Goal: Task Accomplishment & Management: Manage account settings

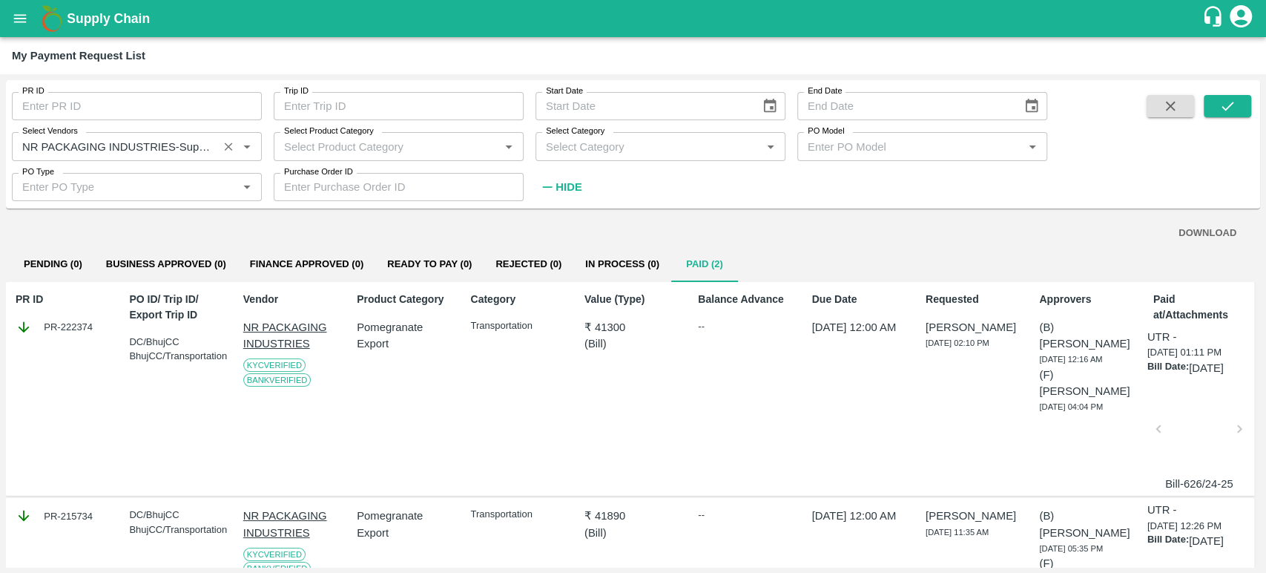
drag, startPoint x: 226, startPoint y: 144, endPoint x: 238, endPoint y: 147, distance: 12.2
click at [227, 144] on icon "Clear" at bounding box center [229, 146] width 14 height 14
click at [1220, 106] on icon "submit" at bounding box center [1228, 106] width 16 height 16
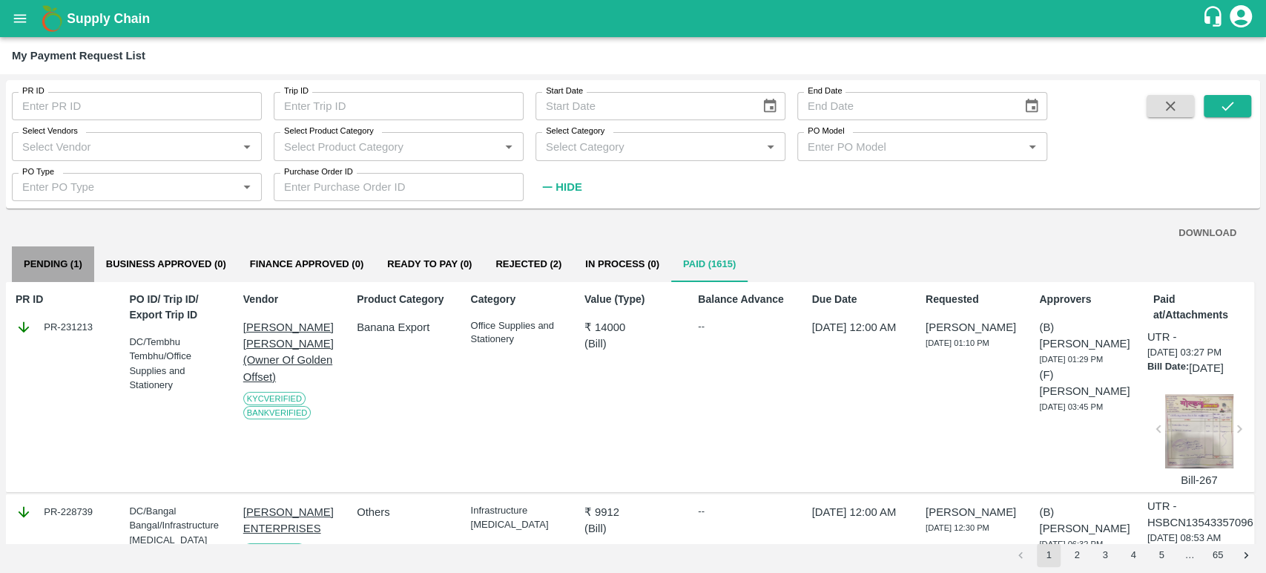
click at [58, 269] on button "Pending (1)" at bounding box center [53, 264] width 82 height 36
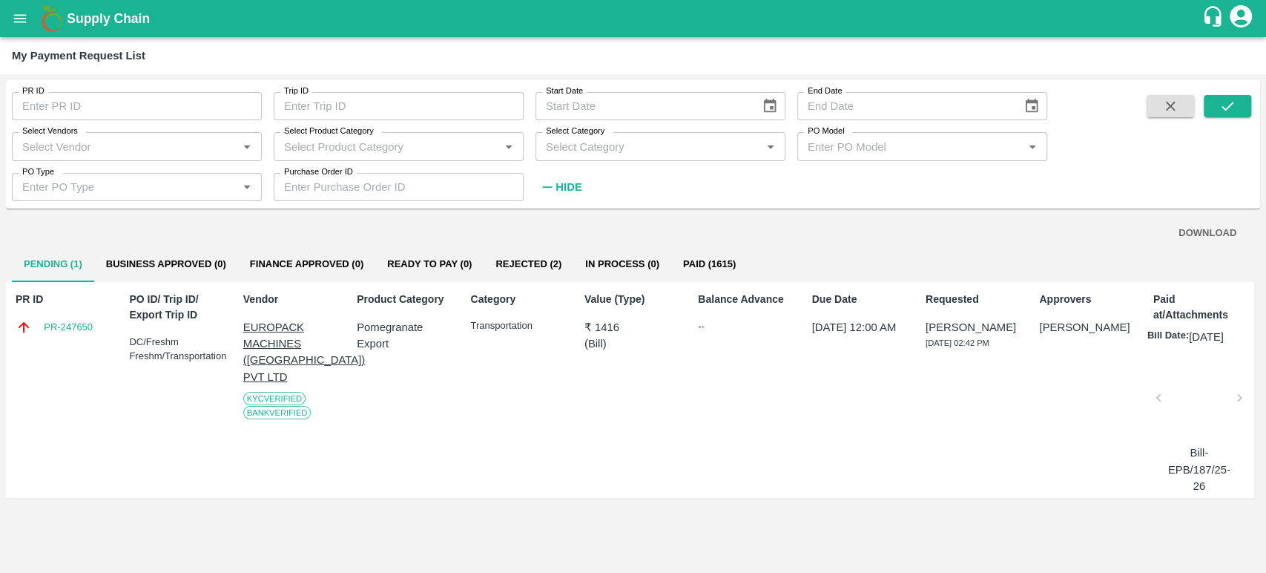
click at [389, 327] on p "Pomegranate Export" at bounding box center [405, 335] width 97 height 33
drag, startPoint x: 389, startPoint y: 327, endPoint x: 389, endPoint y: 337, distance: 9.7
click at [389, 337] on p "Pomegranate Export" at bounding box center [405, 335] width 97 height 33
click at [373, 330] on p "Pomegranate Export" at bounding box center [405, 335] width 97 height 33
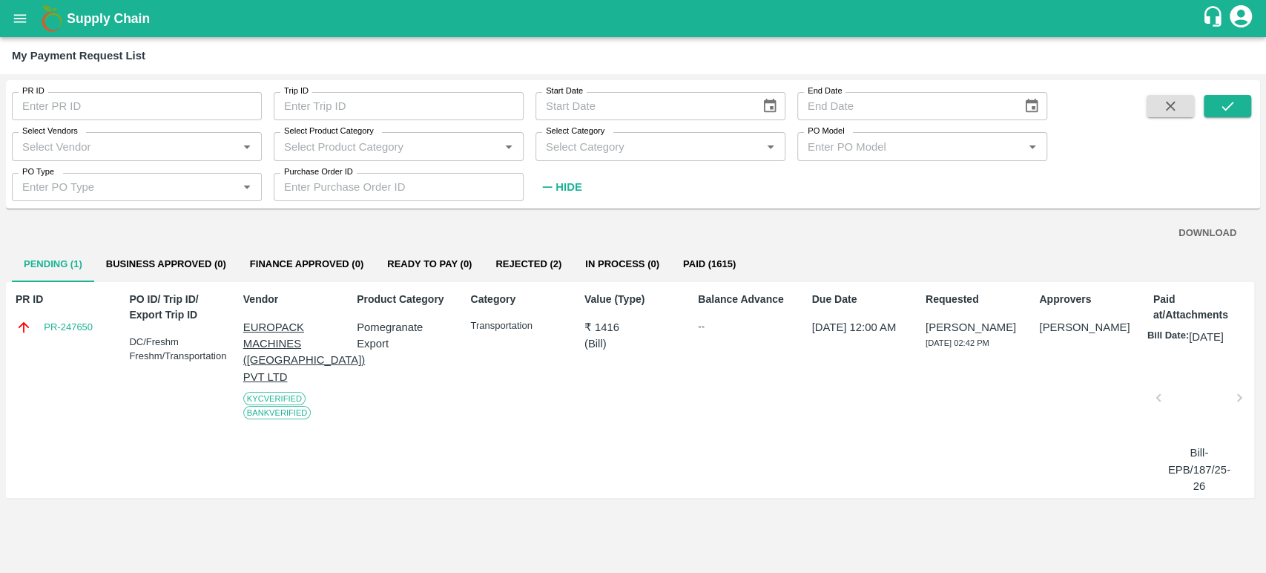
click at [1205, 396] on div at bounding box center [1199, 402] width 68 height 79
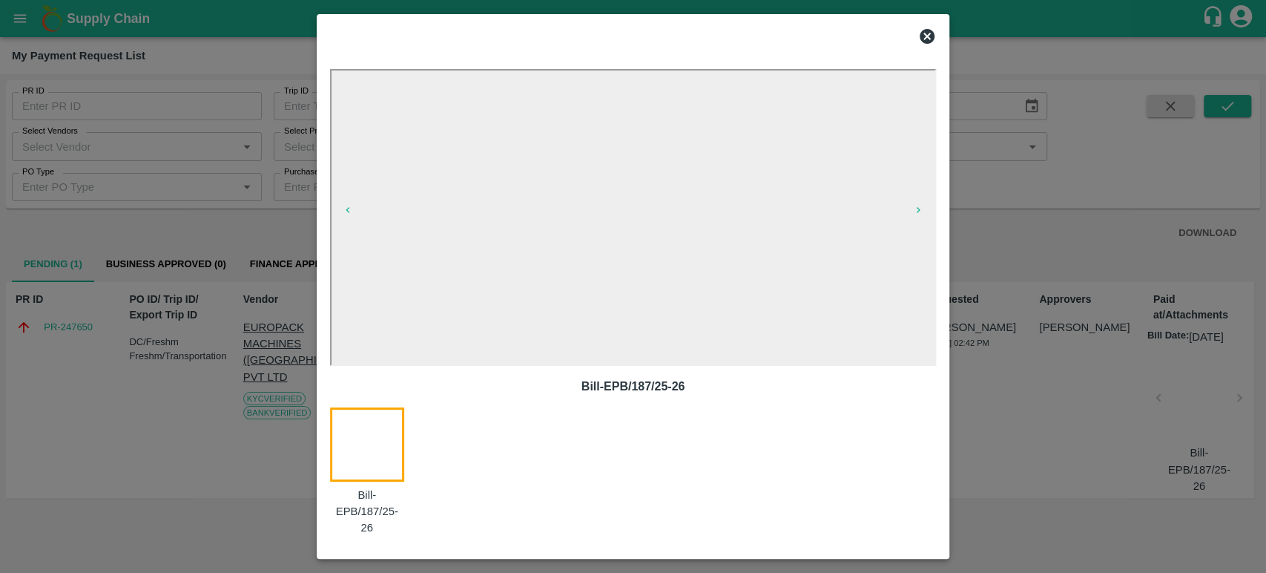
click at [929, 35] on icon at bounding box center [927, 36] width 18 height 18
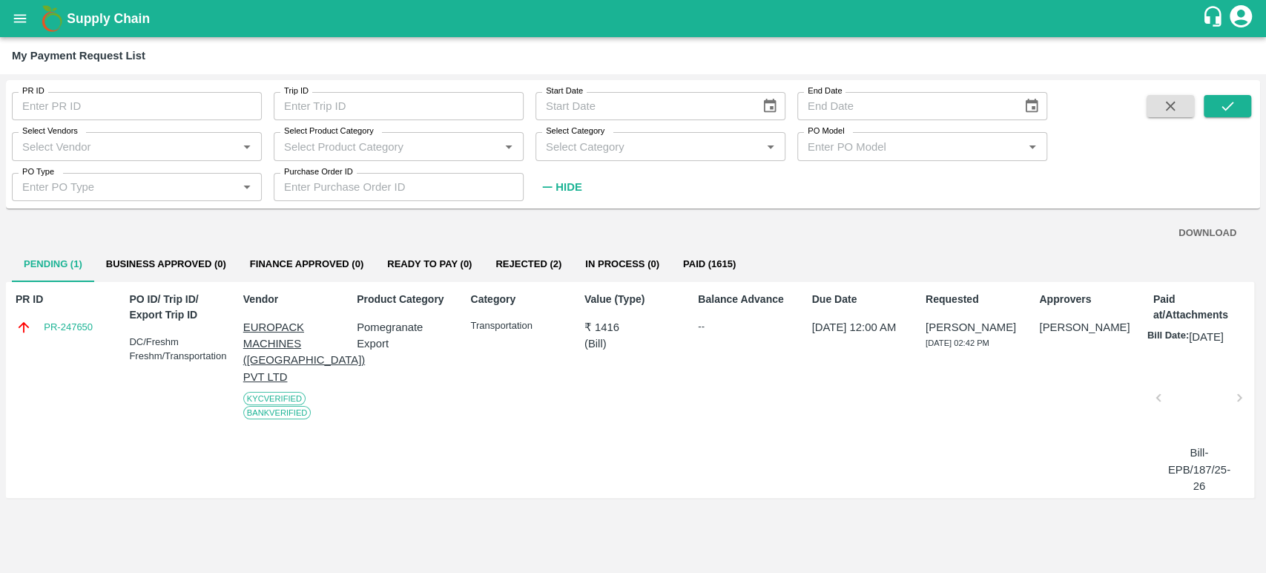
drag, startPoint x: 928, startPoint y: 329, endPoint x: 992, endPoint y: 355, distance: 68.9
click at [992, 350] on div "TUSARKANTA MOHANTA 04 Aug 2025, 02:42 PM" at bounding box center [974, 334] width 97 height 31
click at [954, 320] on p "[PERSON_NAME]" at bounding box center [974, 327] width 97 height 16
click at [1191, 381] on div at bounding box center [1199, 402] width 68 height 79
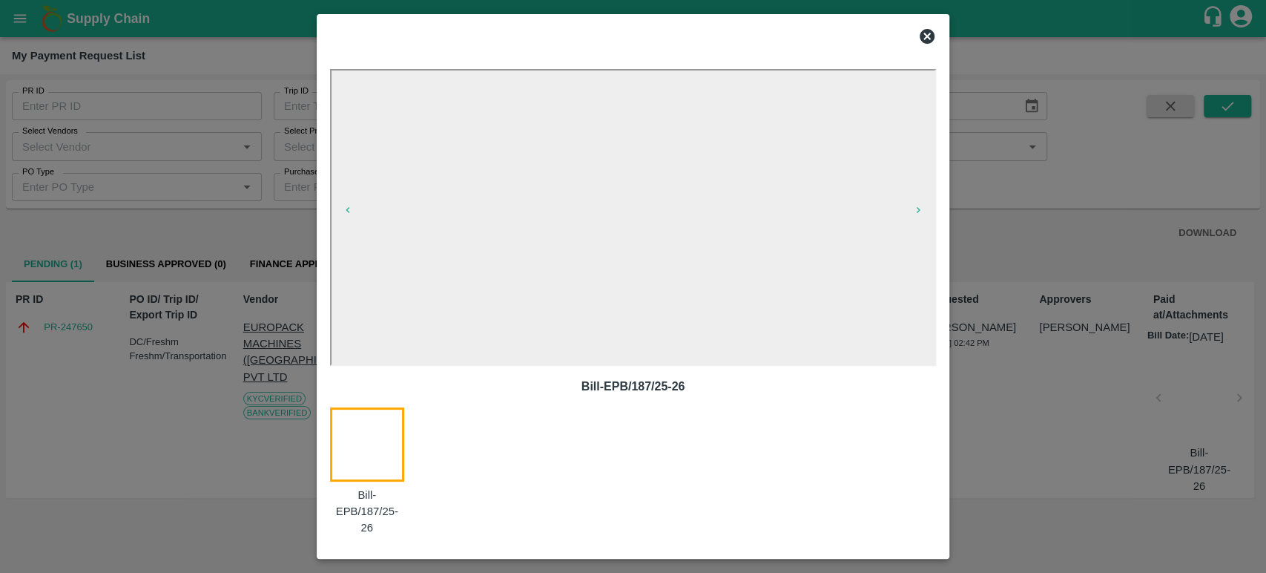
click at [930, 36] on icon at bounding box center [927, 36] width 15 height 15
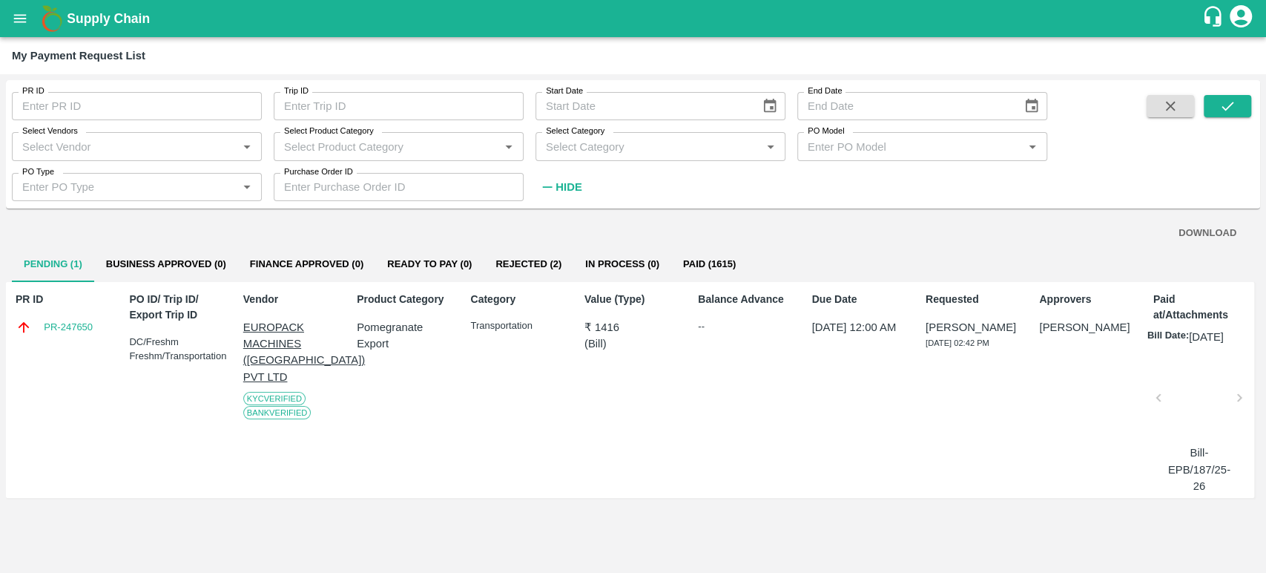
click at [531, 261] on button "Rejected (2)" at bounding box center [529, 264] width 90 height 36
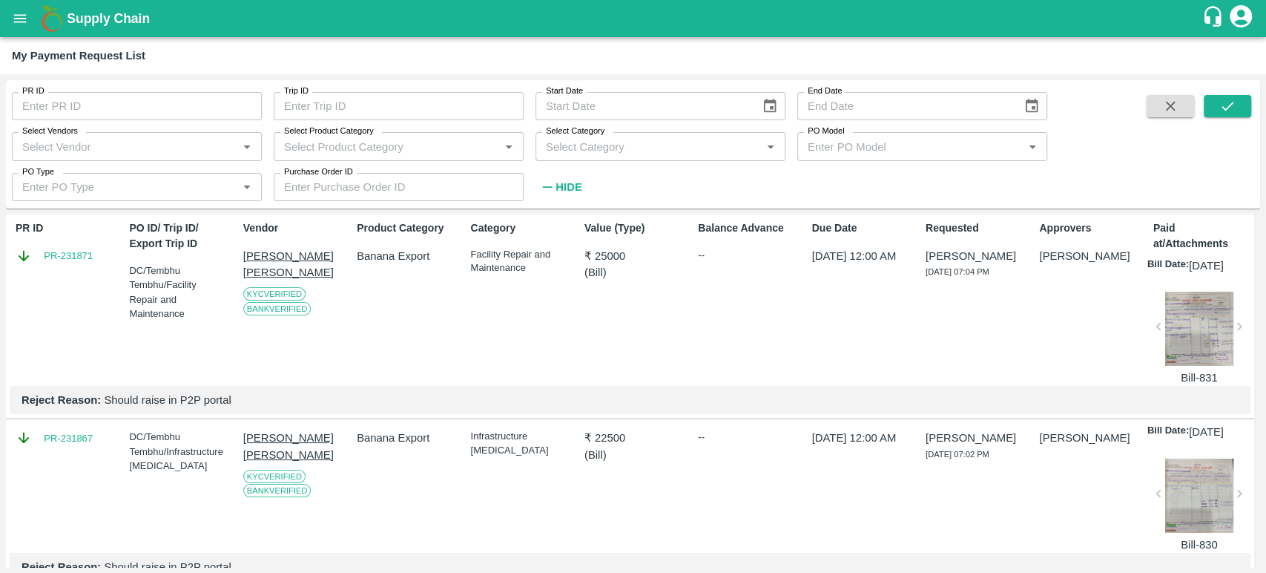
scroll to position [147, 0]
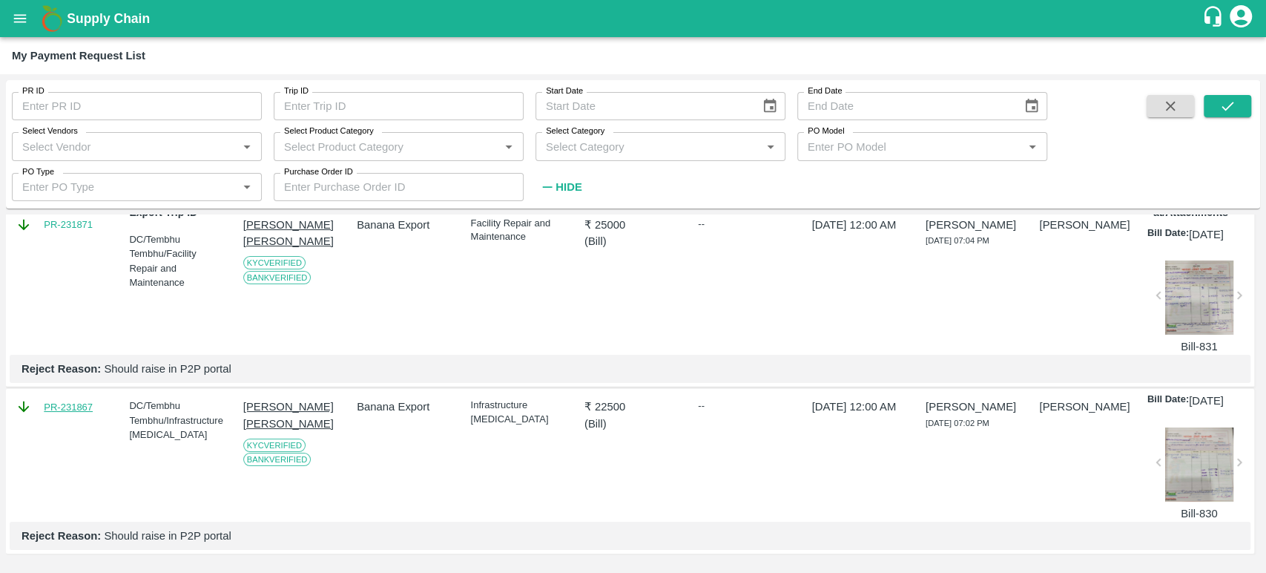
click at [77, 400] on link "PR-231867" at bounding box center [68, 407] width 49 height 15
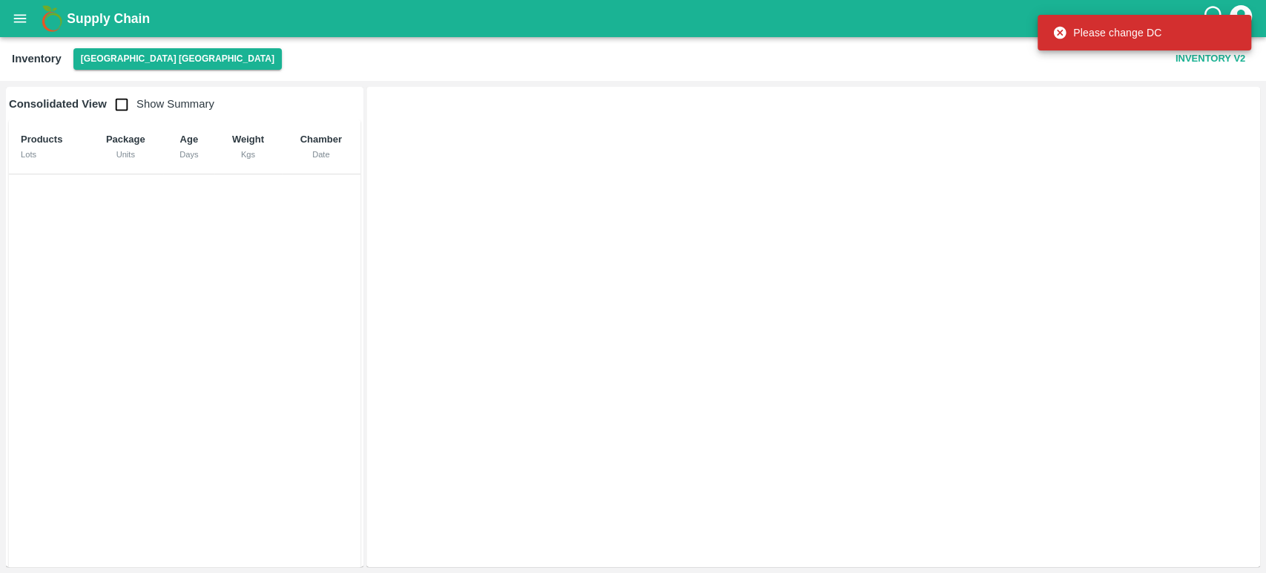
click at [23, 14] on icon "open drawer" at bounding box center [20, 18] width 16 height 16
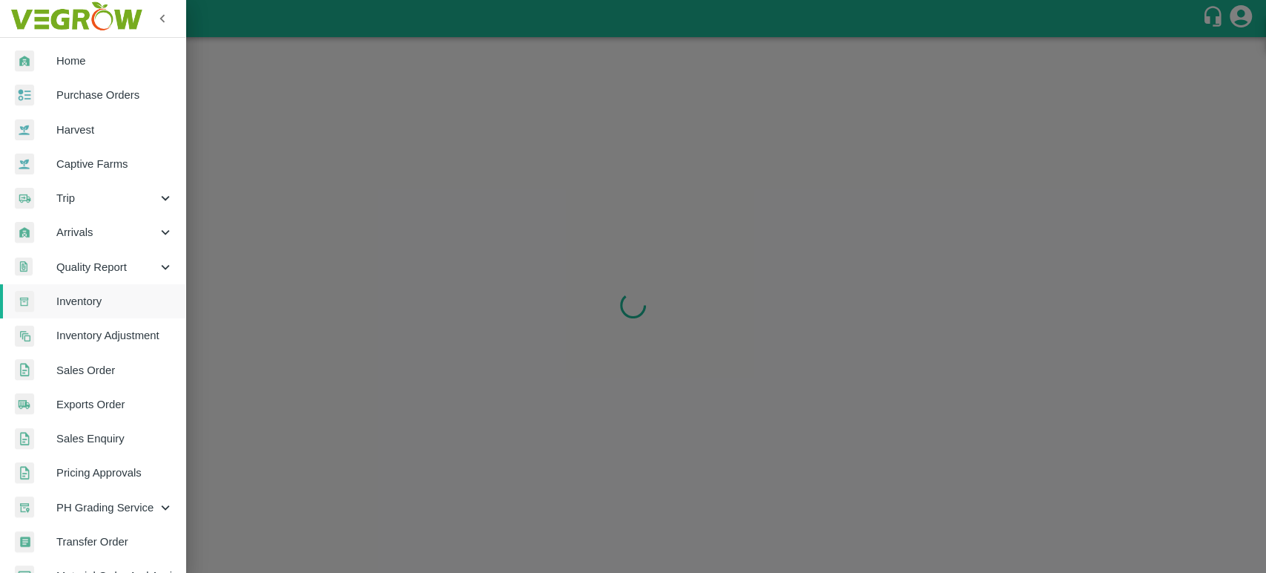
click at [116, 64] on span "Home" at bounding box center [114, 61] width 117 height 16
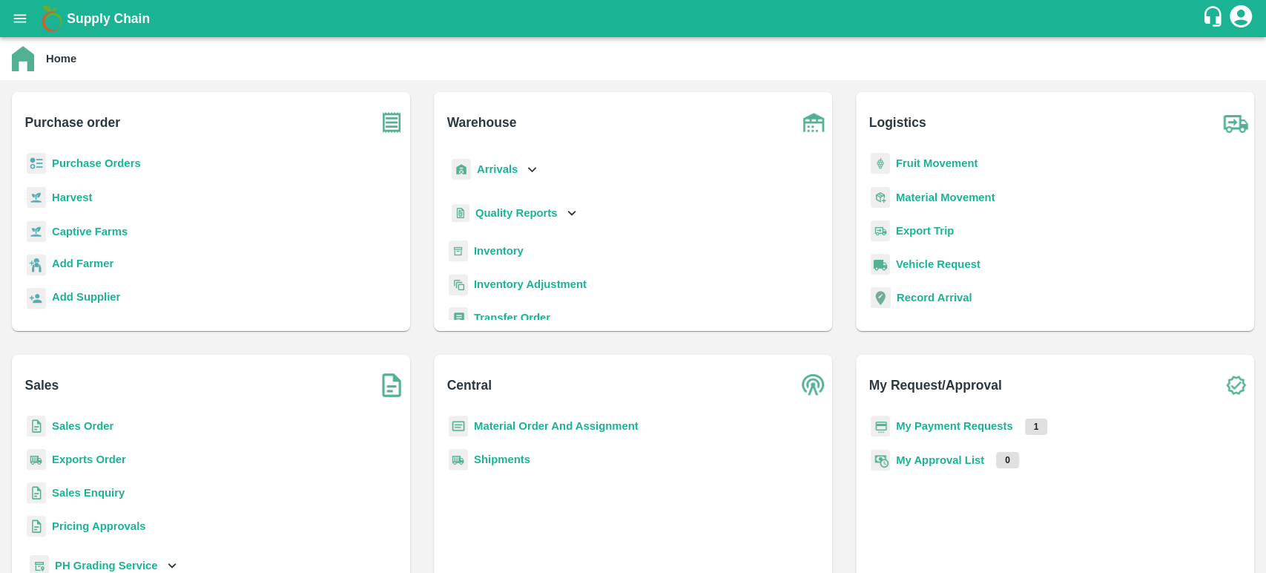
click at [981, 427] on b "My Payment Requests" at bounding box center [954, 426] width 117 height 12
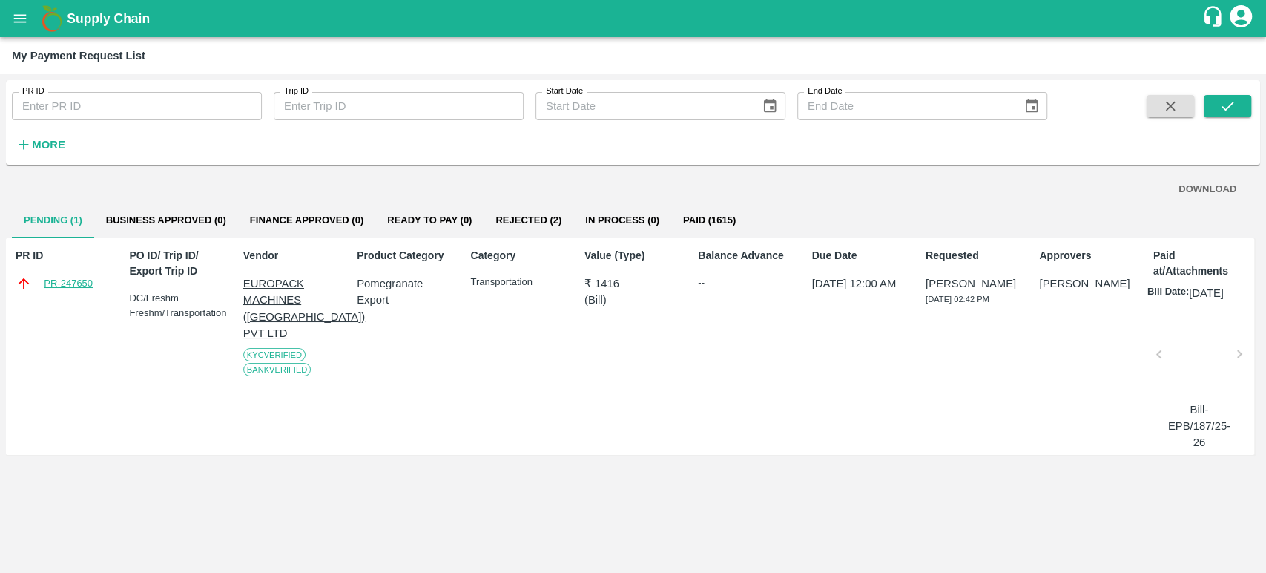
click at [70, 284] on link "PR-247650" at bounding box center [68, 283] width 49 height 15
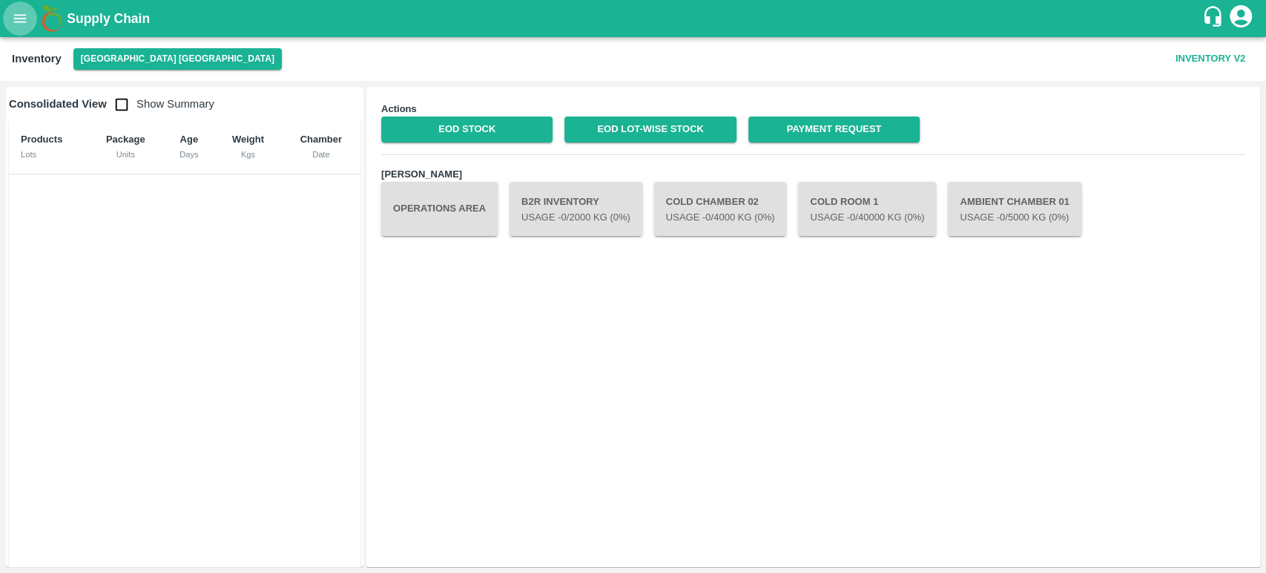
click at [18, 20] on icon "open drawer" at bounding box center [20, 18] width 16 height 16
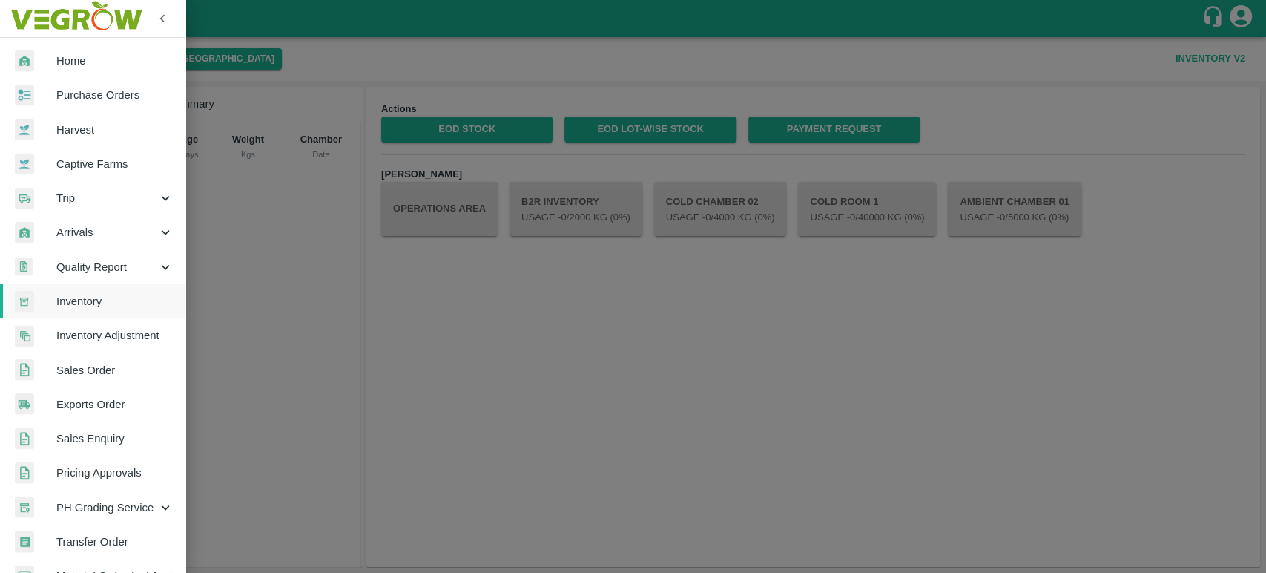
drag, startPoint x: 250, startPoint y: 39, endPoint x: 231, endPoint y: 40, distance: 18.6
click at [249, 40] on div at bounding box center [633, 286] width 1266 height 573
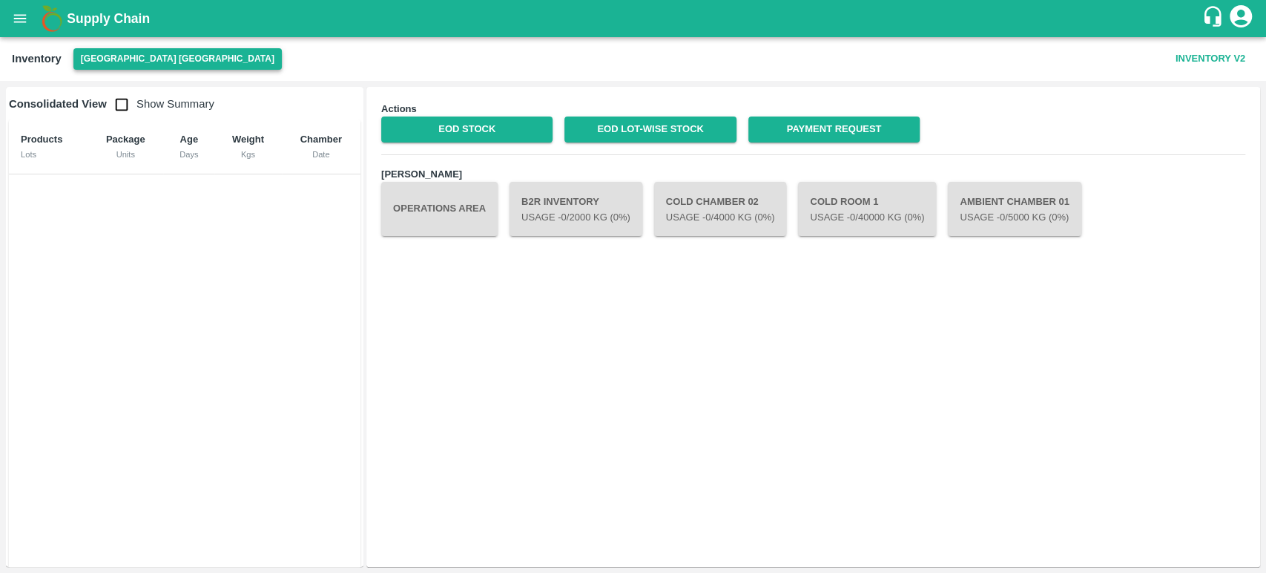
click at [119, 50] on button "[GEOGRAPHIC_DATA] [GEOGRAPHIC_DATA]" at bounding box center [177, 59] width 208 height 22
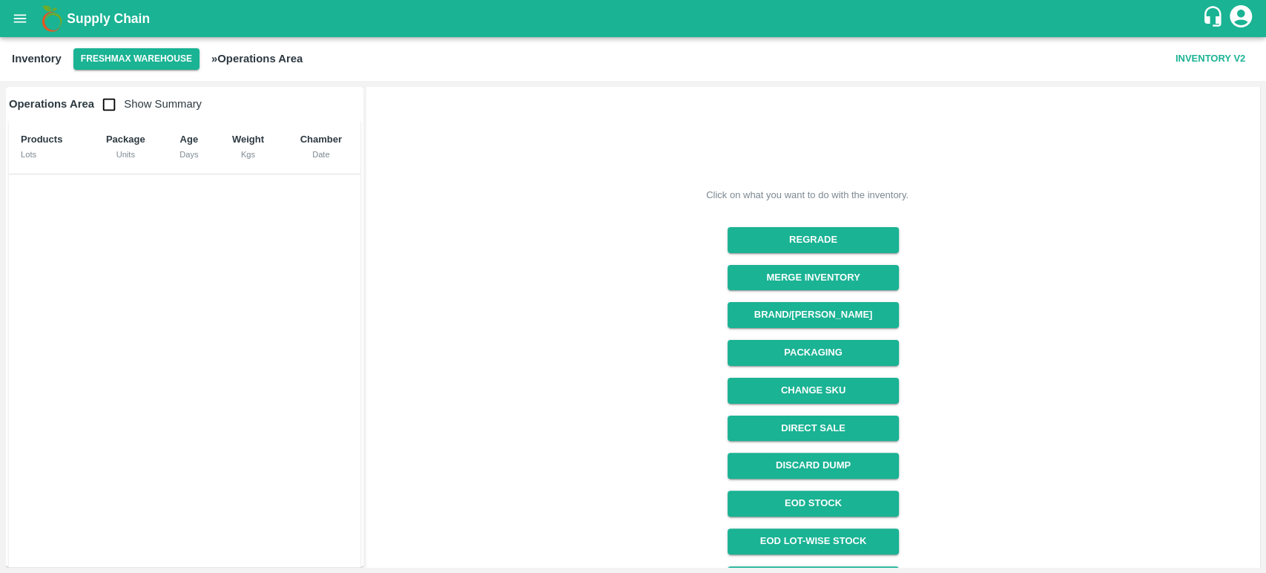
scroll to position [201, 0]
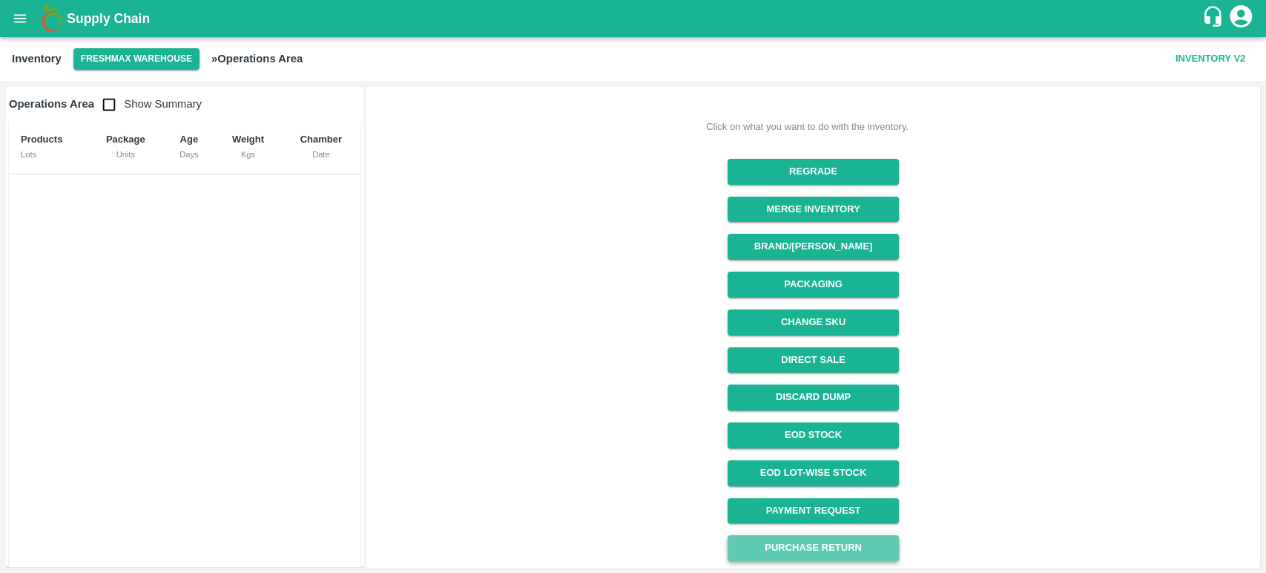
click at [811, 546] on button "Purchase Return" at bounding box center [813, 548] width 171 height 26
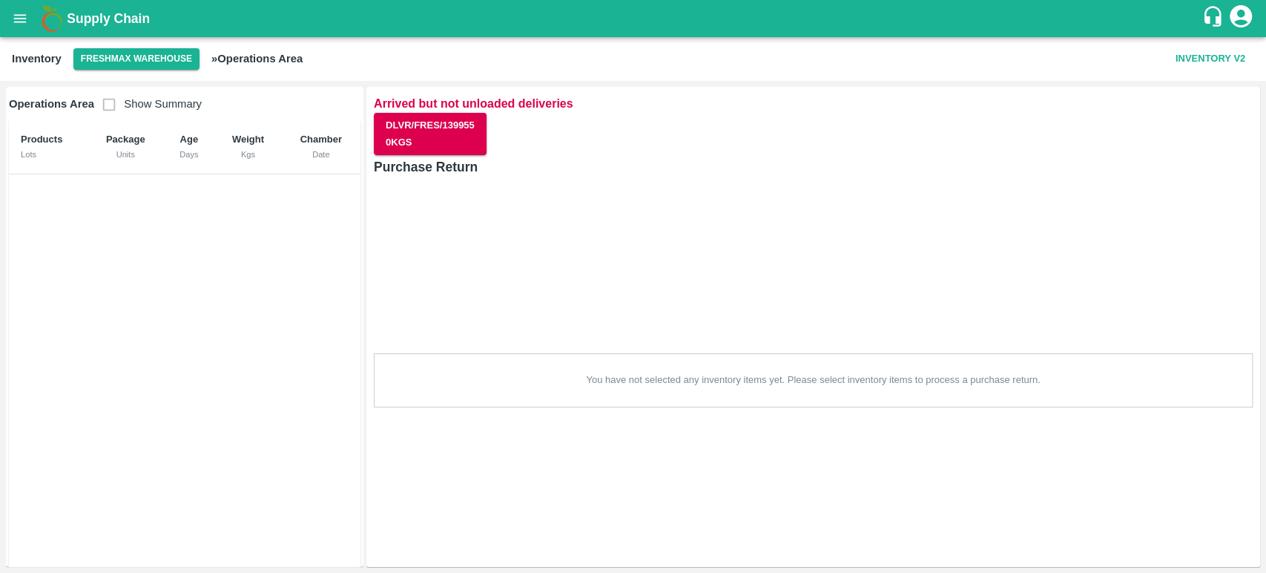
click at [1234, 52] on button "Inventory V2" at bounding box center [1211, 59] width 82 height 26
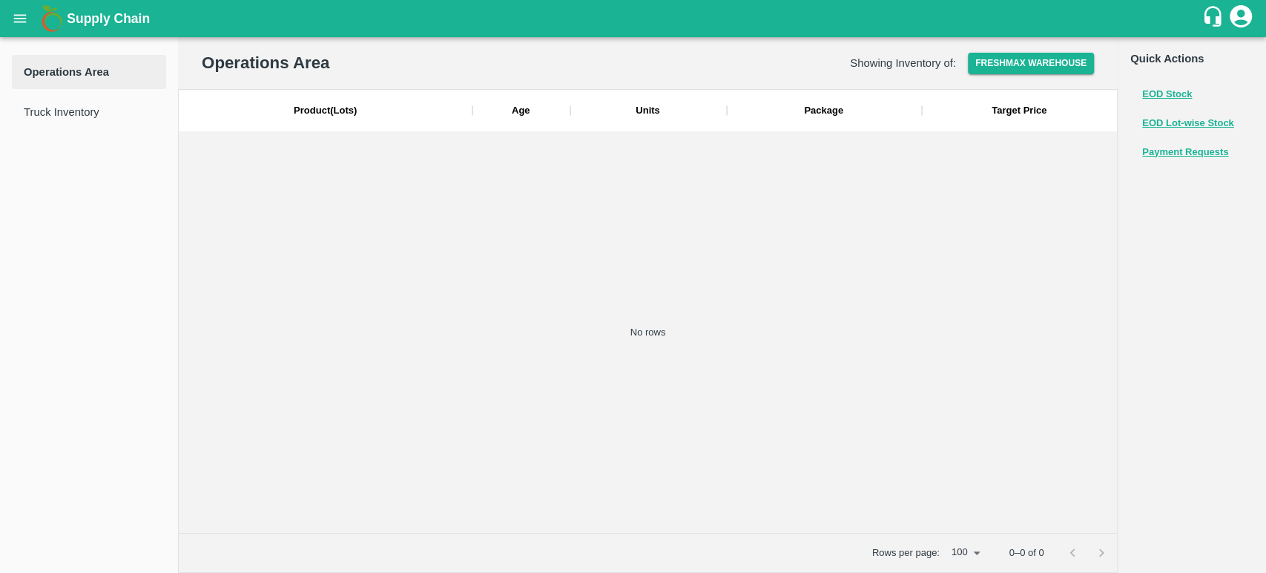
click at [1174, 150] on button "Payment Requests" at bounding box center [1185, 152] width 86 height 17
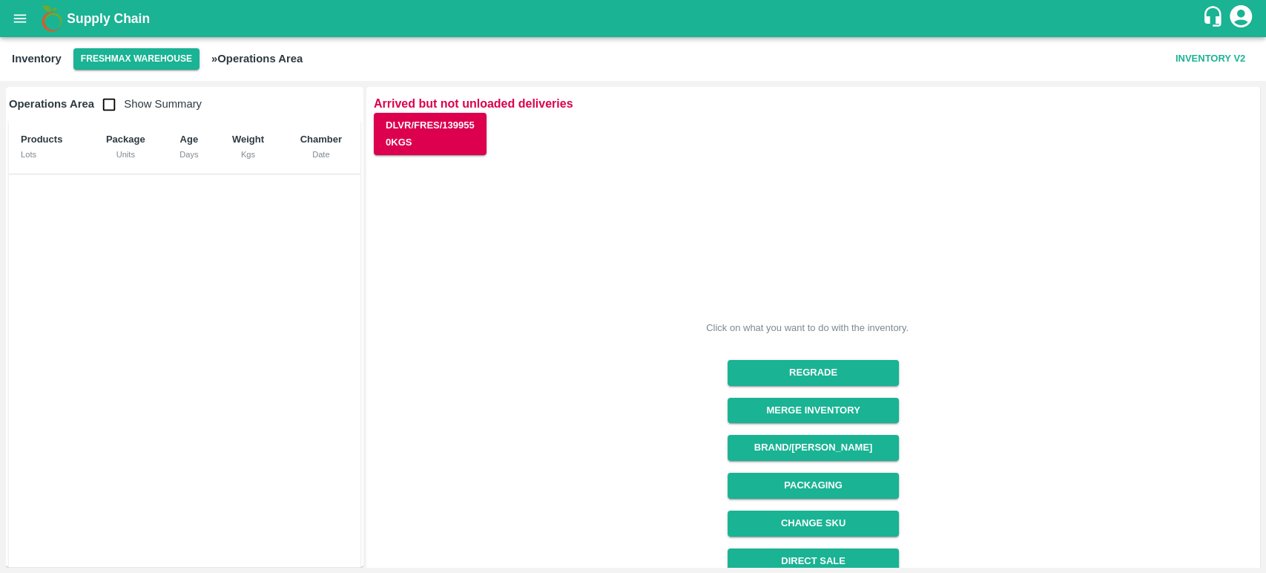
scroll to position [201, 0]
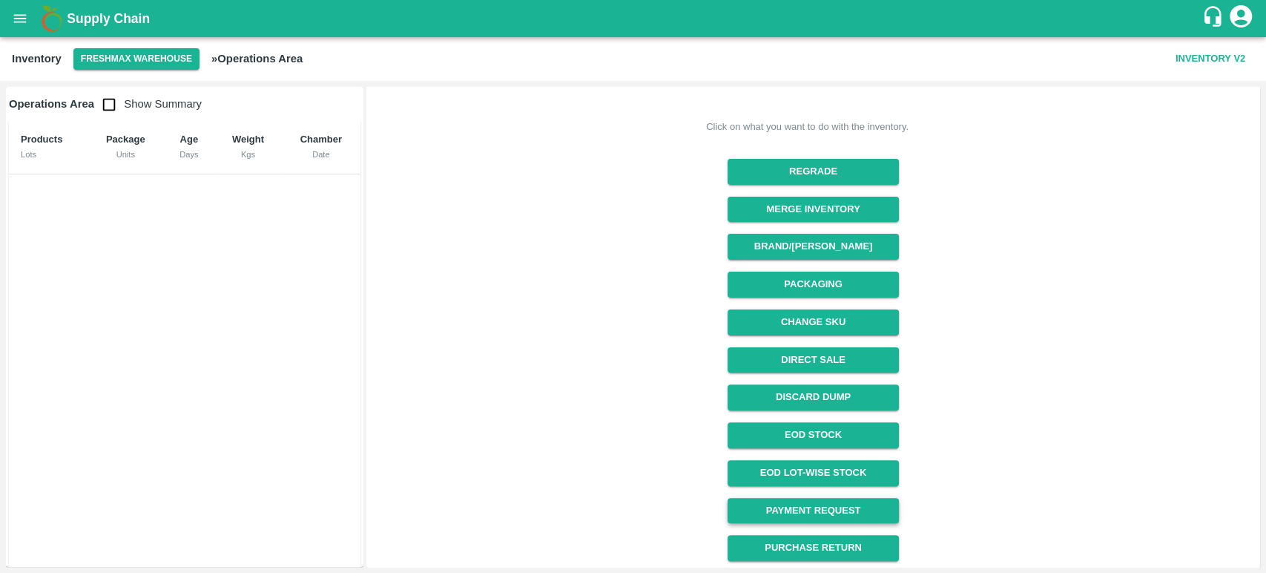
click at [799, 507] on link "Payment Request" at bounding box center [813, 511] width 171 height 26
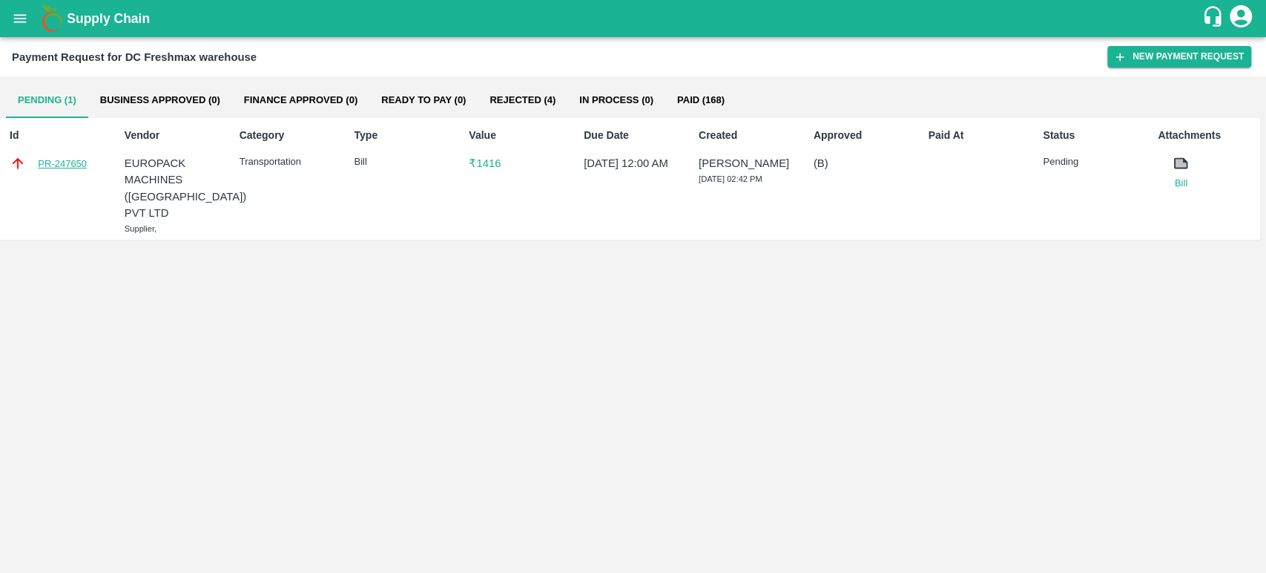
click at [56, 163] on link "PR-247650" at bounding box center [62, 164] width 49 height 15
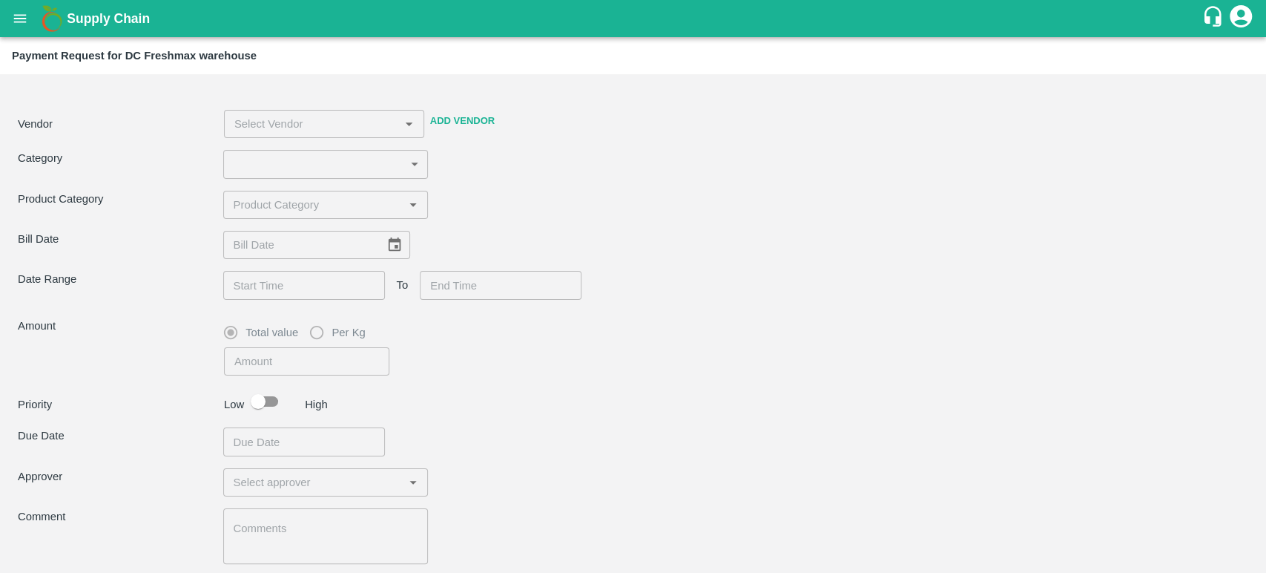
type input "4"
type input "1416"
checkbox input "true"
type input "EUROPACK MACHINES ([GEOGRAPHIC_DATA]) PVT LTD -8169209783(Supplier)"
type input "[DATE]"
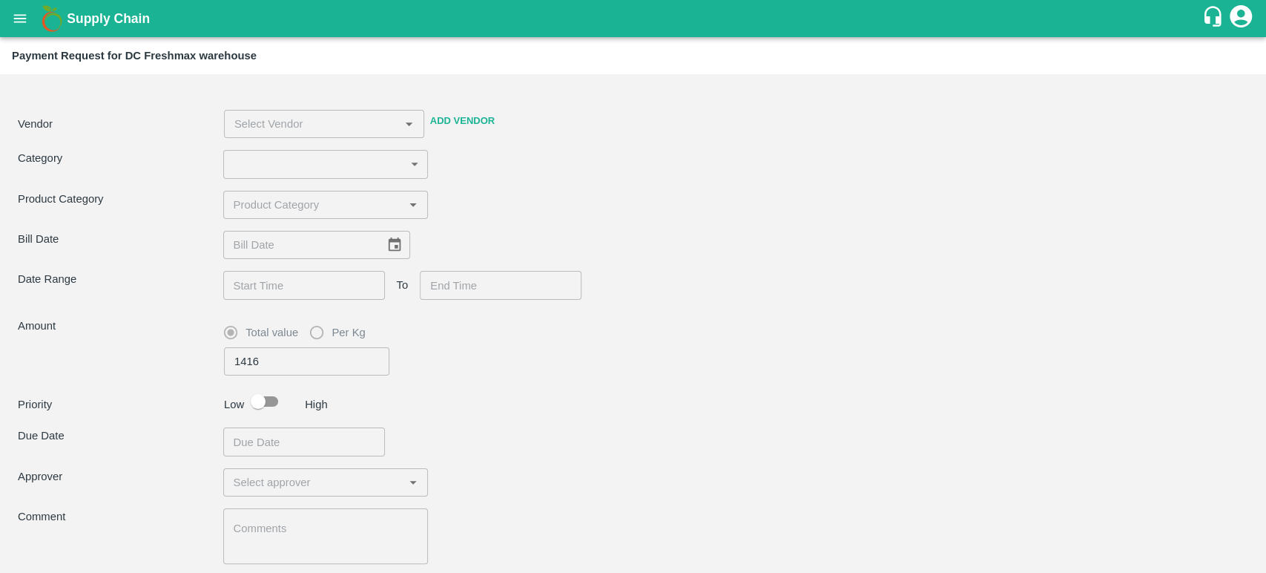
type input "[DATE] 12:00 AM"
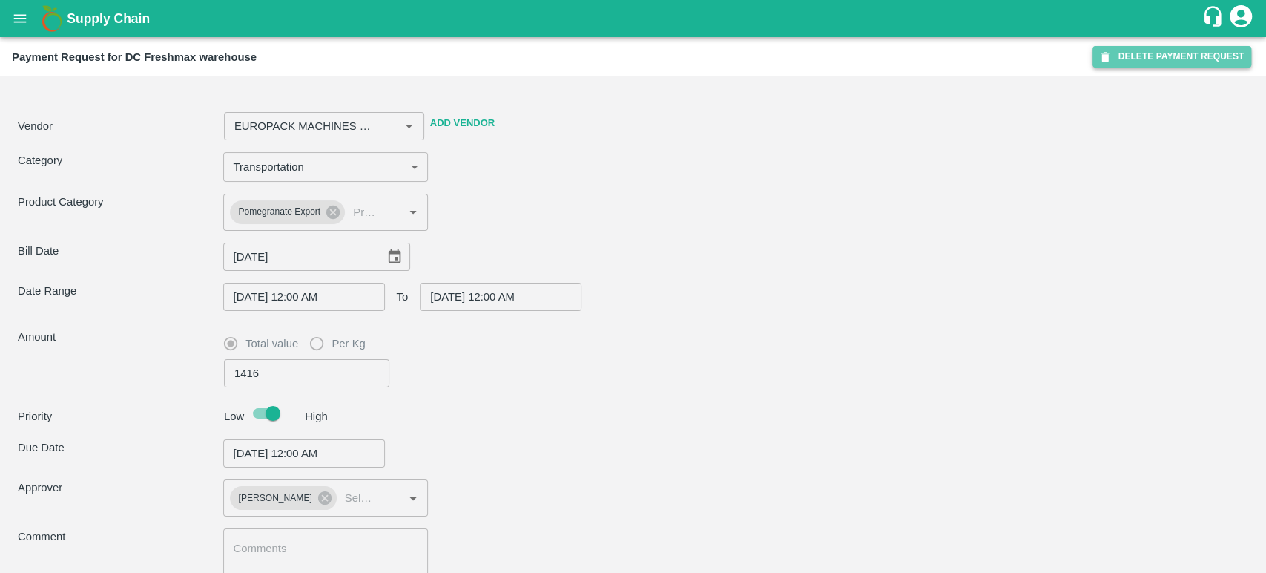
click at [1153, 50] on button "DELETE PAYMENT REQUEST" at bounding box center [1172, 57] width 159 height 22
type input "EUROPACK MACHINES ([GEOGRAPHIC_DATA]) PVT LTD -8169209783(Supplier)"
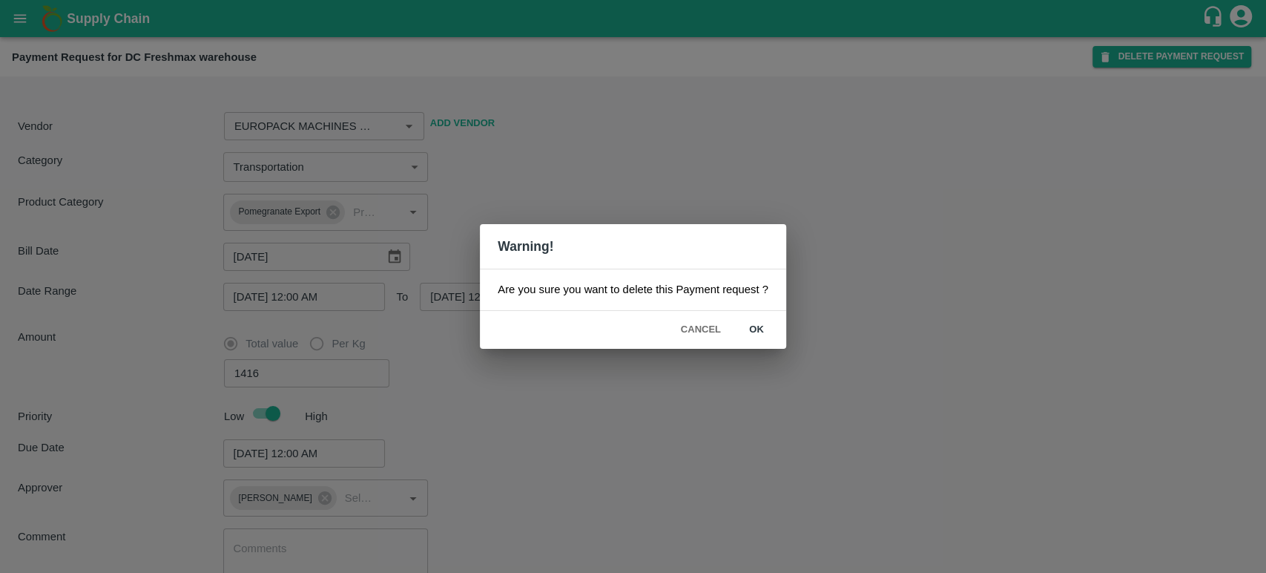
click at [757, 330] on button "ok" at bounding box center [756, 330] width 47 height 26
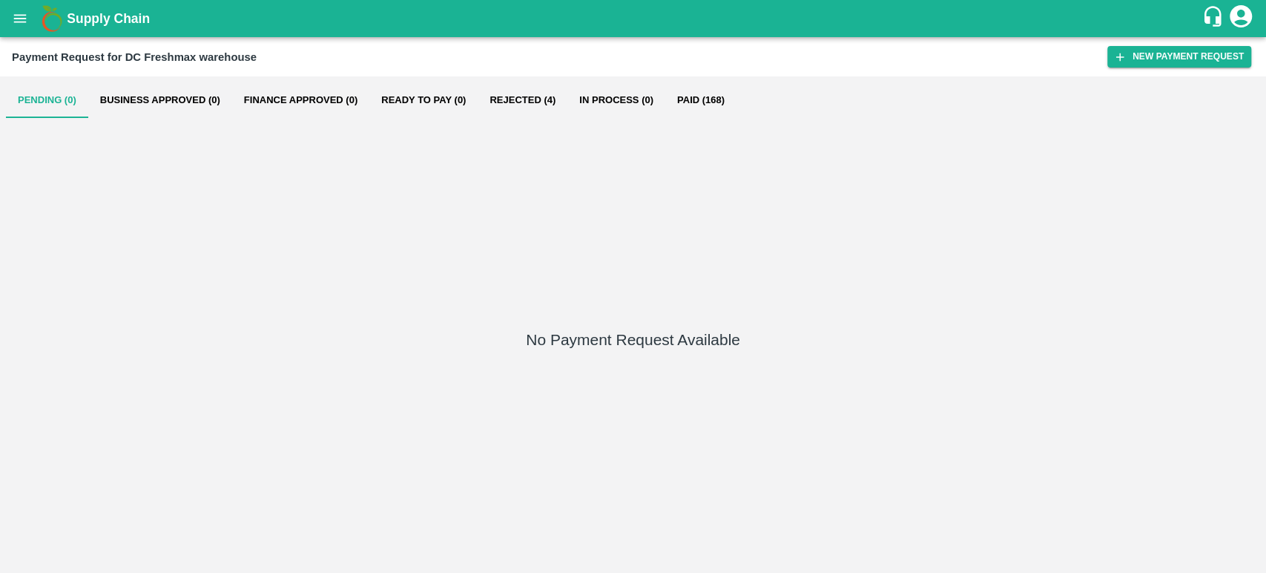
click at [93, 57] on b "Payment Request for DC Freshmax warehouse" at bounding box center [134, 57] width 245 height 12
click at [977, 62] on div "Payment Request for DC Freshmax warehouse" at bounding box center [560, 56] width 1096 height 19
click at [17, 14] on icon "open drawer" at bounding box center [20, 18] width 16 height 16
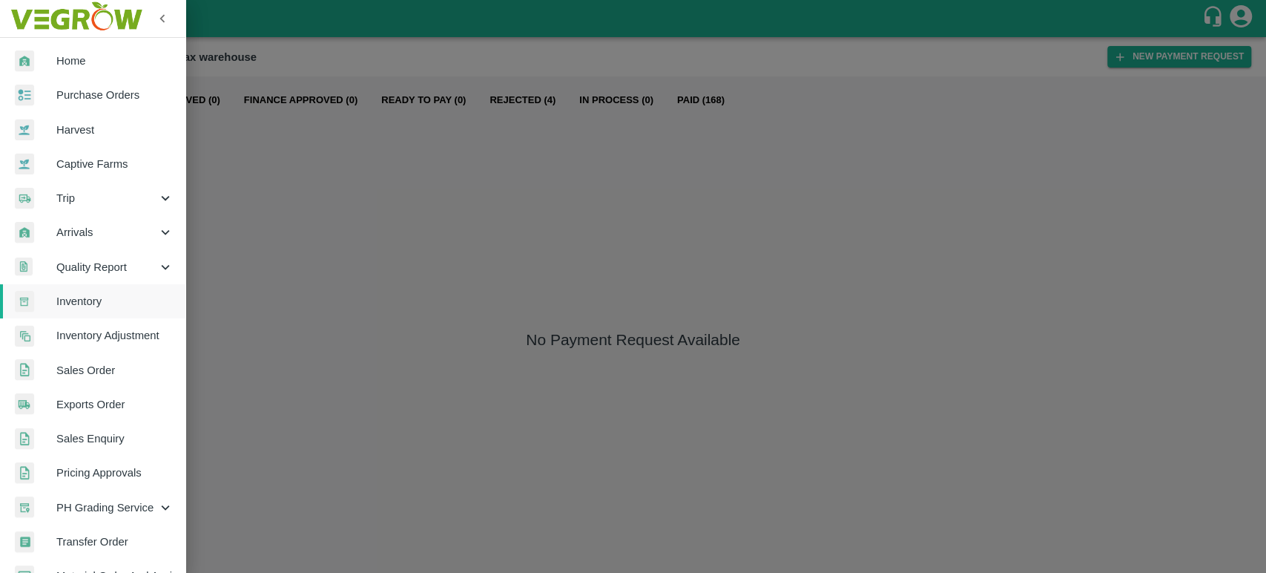
drag, startPoint x: 404, startPoint y: 53, endPoint x: 333, endPoint y: 6, distance: 85.2
click at [404, 55] on div at bounding box center [633, 286] width 1266 height 573
